Goal: Navigation & Orientation: Understand site structure

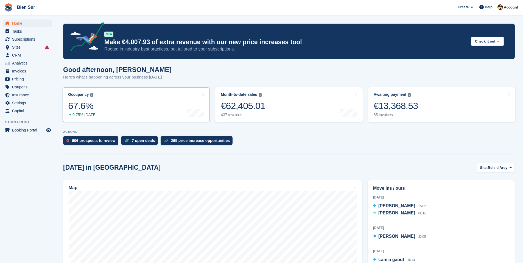
click at [179, 102] on link "Occupancy The percentage of all currently allocated units in terms of area. Inc…" at bounding box center [136, 104] width 147 height 35
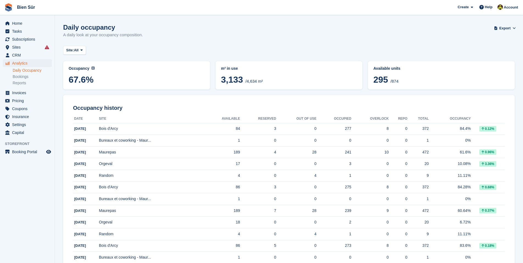
scroll to position [40, 0]
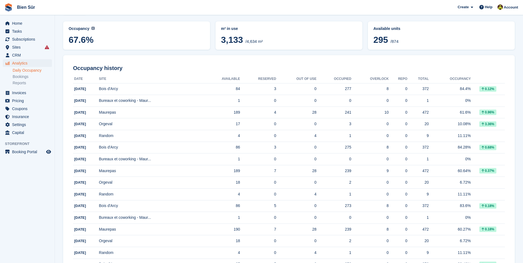
click at [103, 42] on span "67.6%" at bounding box center [137, 40] width 136 height 10
click at [32, 48] on span "Sites" at bounding box center [28, 47] width 33 height 8
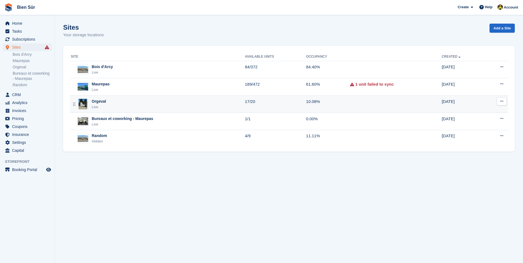
click at [144, 103] on div "Orgeval Live" at bounding box center [158, 104] width 174 height 11
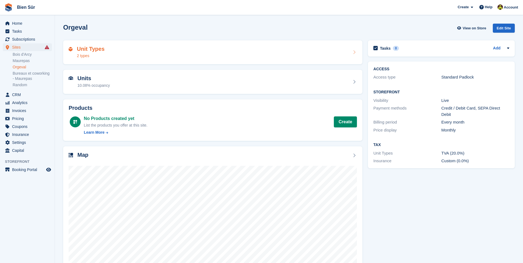
click at [126, 60] on div "Unit Types 2 types" at bounding box center [212, 52] width 299 height 24
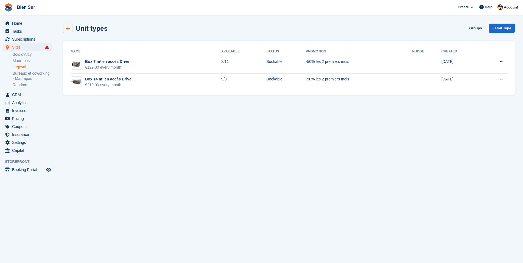
click at [65, 27] on link at bounding box center [67, 28] width 9 height 9
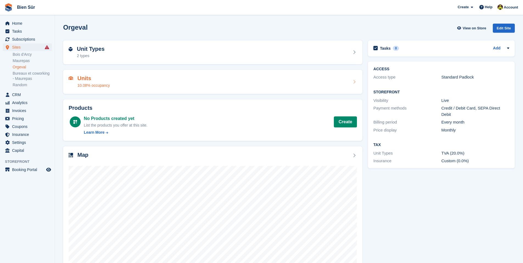
click at [129, 88] on div "Units 10.08% occupancy" at bounding box center [213, 81] width 288 height 13
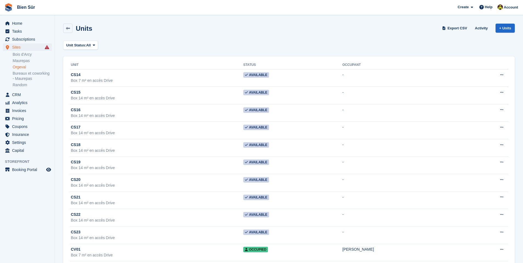
click at [366, 27] on div "Units Export CSV Activity + Units" at bounding box center [289, 28] width 452 height 9
click at [32, 24] on span "Home" at bounding box center [28, 23] width 33 height 8
